Goal: Transaction & Acquisition: Subscribe to service/newsletter

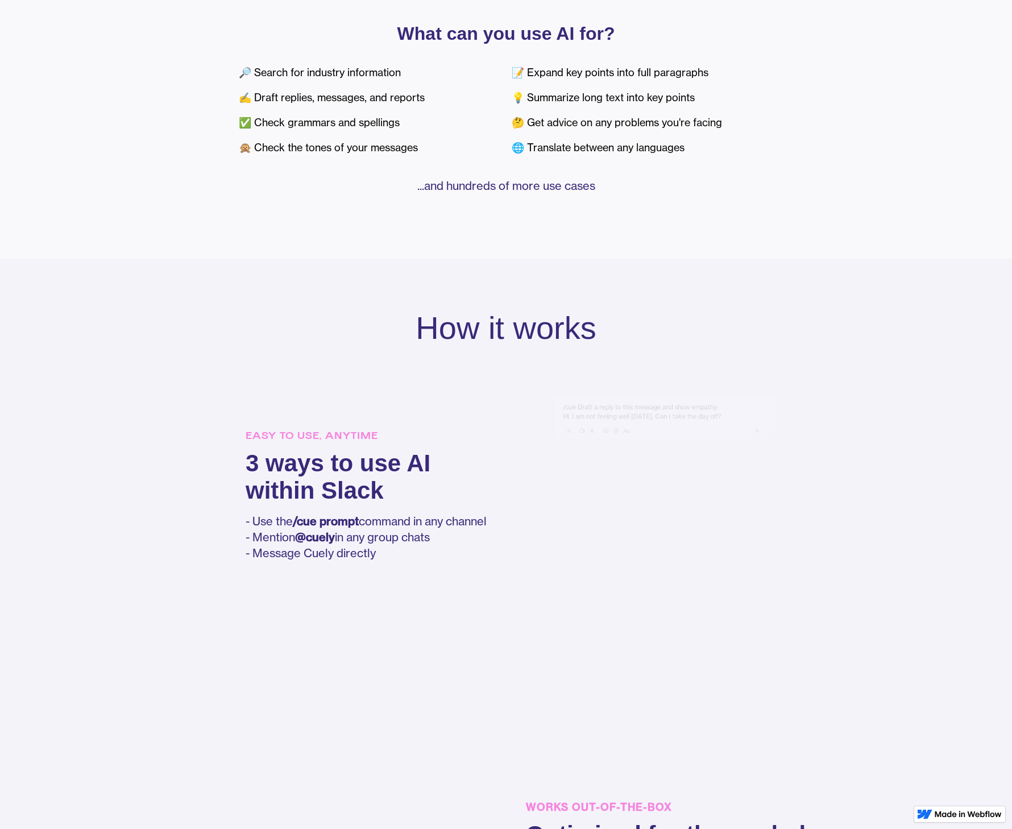
scroll to position [597, 0]
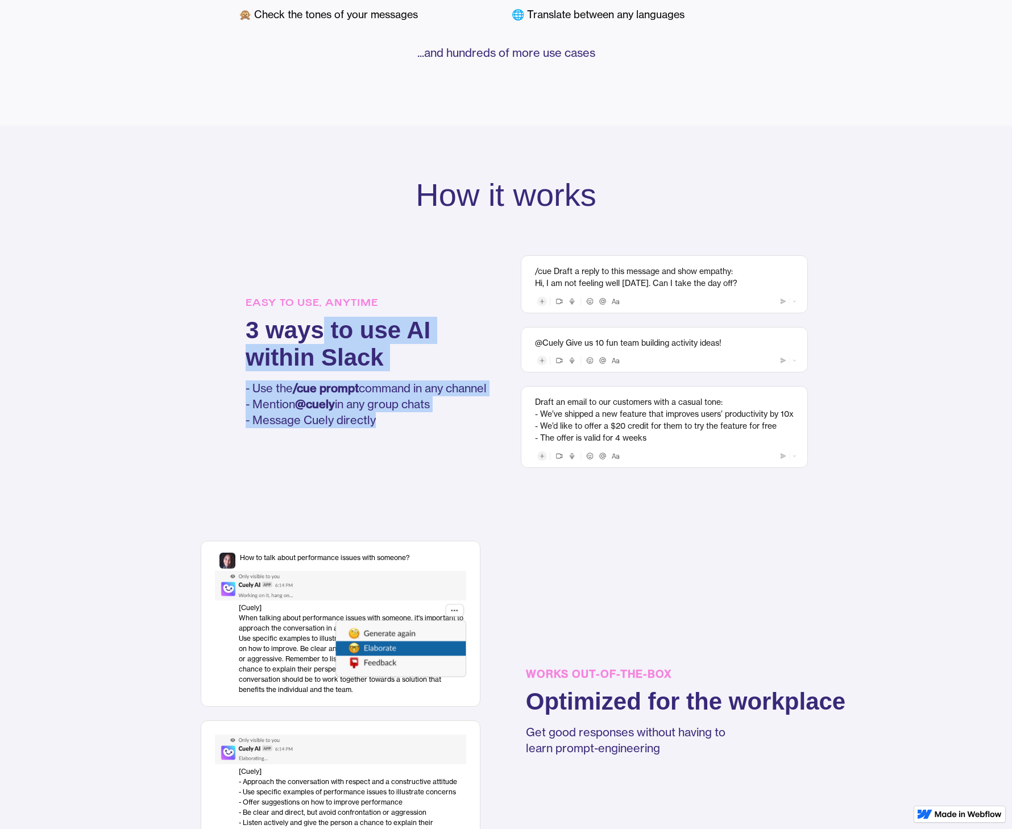
drag, startPoint x: 319, startPoint y: 320, endPoint x: 432, endPoint y: 431, distance: 158.8
click at [432, 431] on div "EASY TO USE, ANYTIME 3 ways to use AI within Slack - Use the /cue prompt comman…" at bounding box center [372, 361] width 252 height 144
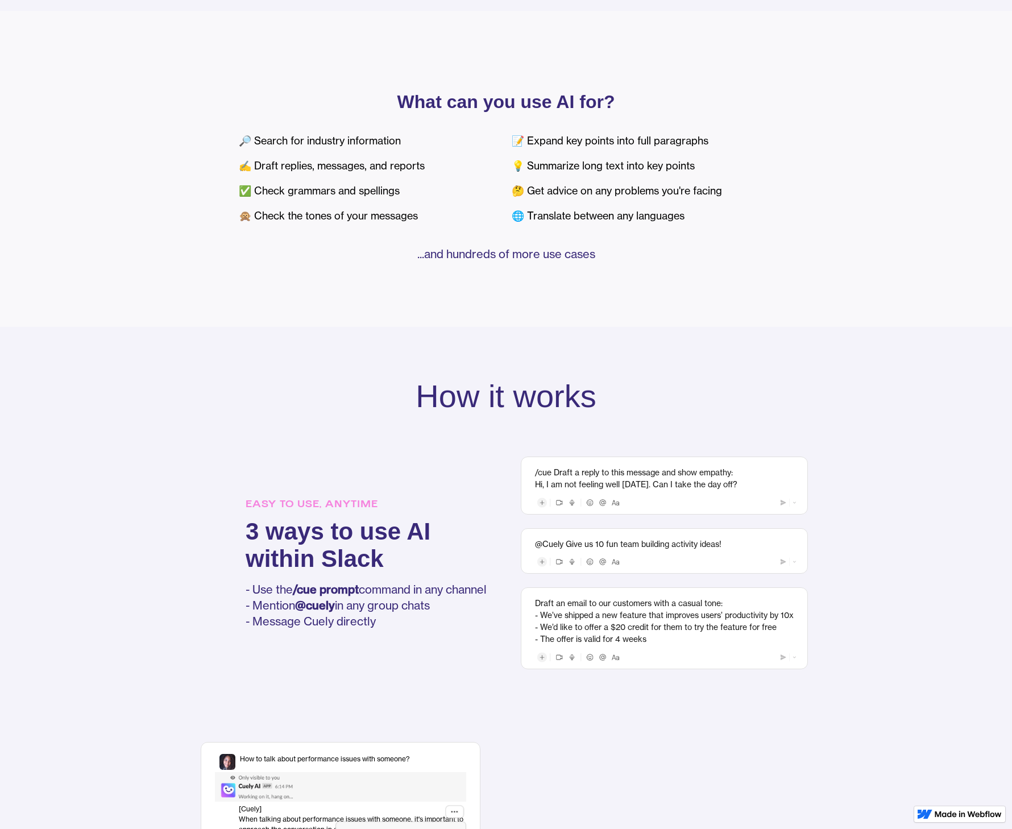
scroll to position [0, 0]
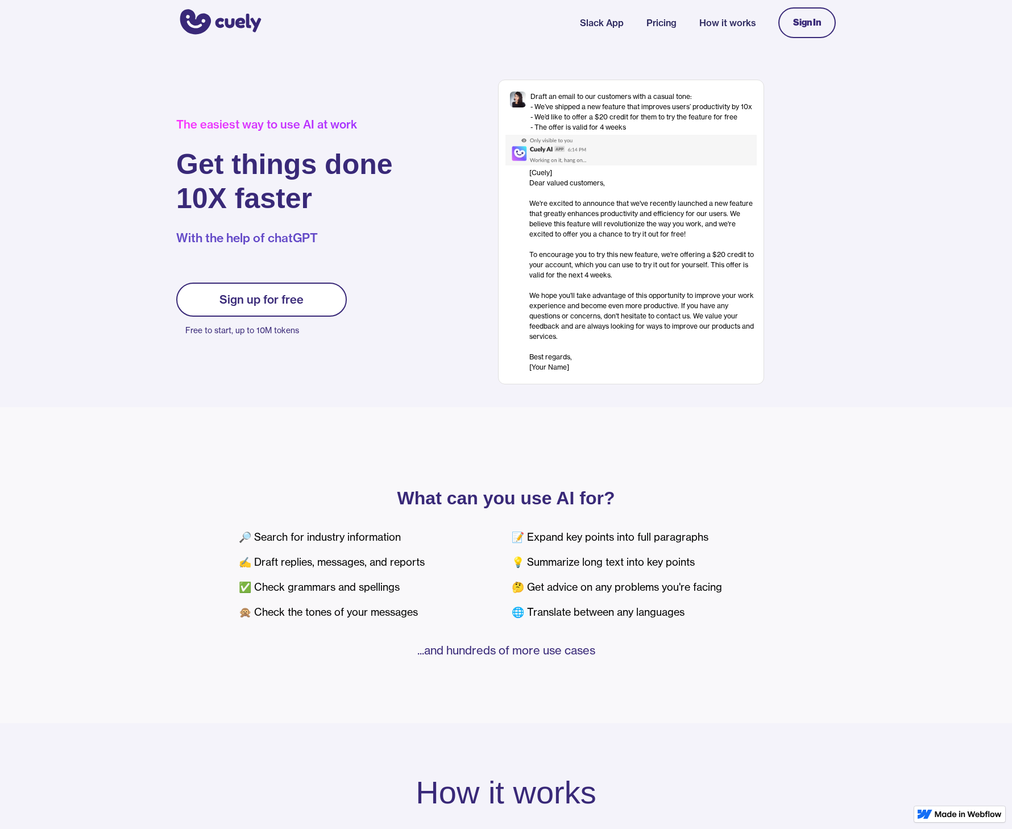
click at [598, 24] on link "Slack App" at bounding box center [602, 23] width 44 height 14
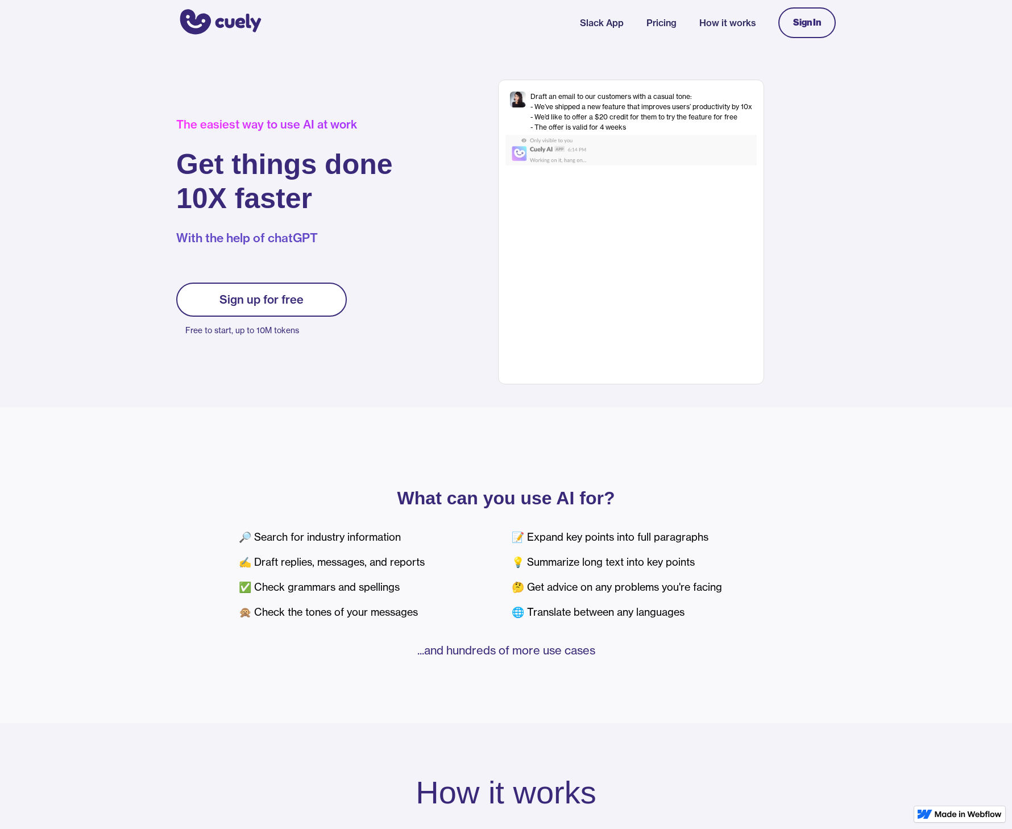
click at [661, 15] on nav "Slack App Pricing How it works Sign In" at bounding box center [708, 23] width 256 height 42
click at [660, 24] on link "Pricing" at bounding box center [661, 23] width 30 height 14
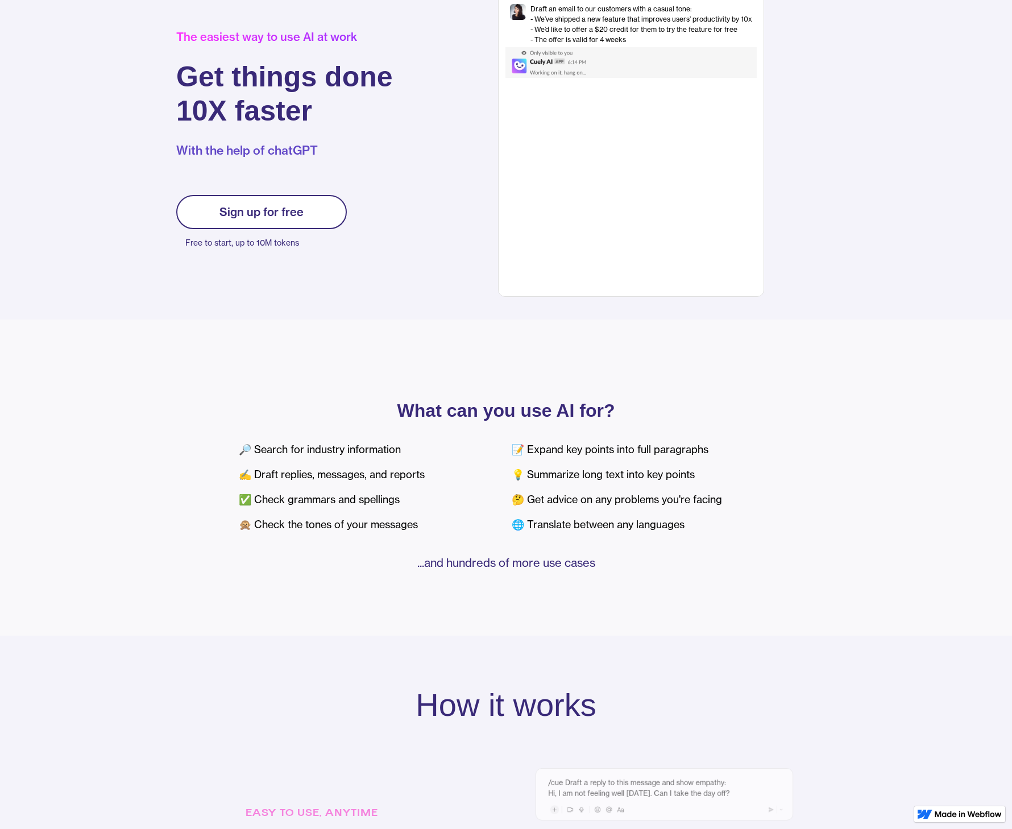
scroll to position [105, 0]
